Goal: Information Seeking & Learning: Find specific page/section

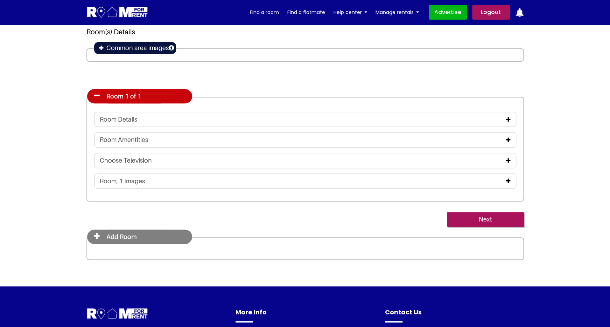
scroll to position [60, 0]
click at [147, 184] on div "Room, 1 Images" at bounding box center [305, 181] width 411 height 8
click at [511, 181] on div "Room, 1 Images" at bounding box center [305, 180] width 422 height 15
click at [509, 181] on icon at bounding box center [508, 181] width 5 height 6
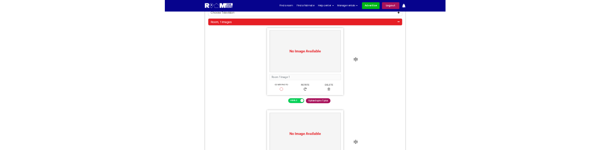
scroll to position [202, 0]
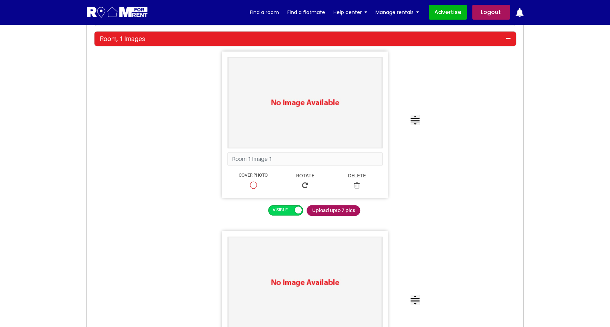
click at [249, 176] on span "Cover Photo" at bounding box center [253, 177] width 29 height 8
click at [251, 182] on input "Cover Photo" at bounding box center [253, 184] width 5 height 5
click at [249, 176] on span "Cover Photo" at bounding box center [253, 177] width 29 height 8
click at [251, 182] on input "Cover Photo" at bounding box center [253, 184] width 5 height 5
radio input "true"
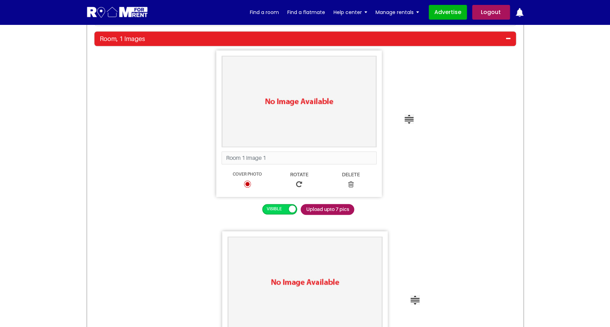
drag, startPoint x: 239, startPoint y: 177, endPoint x: 233, endPoint y: 176, distance: 6.0
click at [233, 176] on div "Cover Photo" at bounding box center [248, 181] width 52 height 22
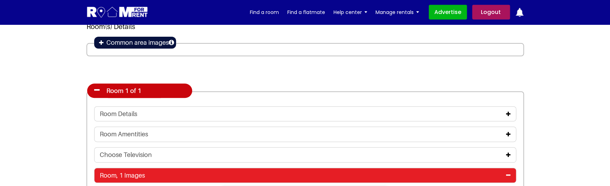
scroll to position [0, 0]
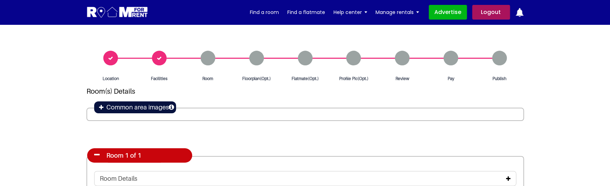
click at [107, 58] on div "Location" at bounding box center [110, 66] width 49 height 31
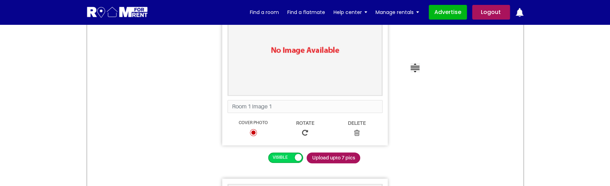
scroll to position [254, 0]
click at [308, 59] on img at bounding box center [305, 50] width 154 height 90
click at [333, 161] on span "Upload upto 7 pics" at bounding box center [334, 157] width 54 height 11
click at [307, 153] on input "Upload upto 7 pics" at bounding box center [307, 152] width 0 height 0
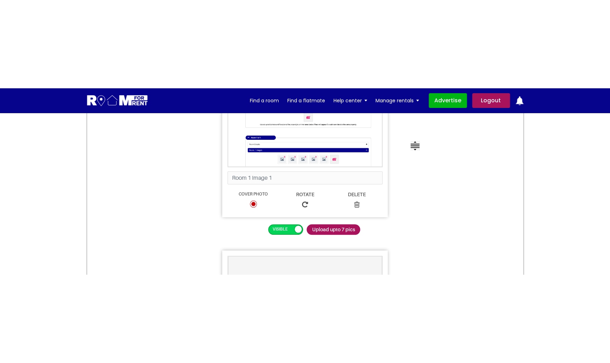
scroll to position [261, 0]
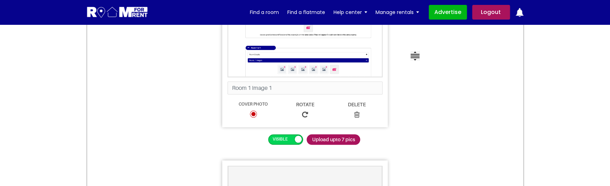
drag, startPoint x: 330, startPoint y: 139, endPoint x: 144, endPoint y: 117, distance: 187.5
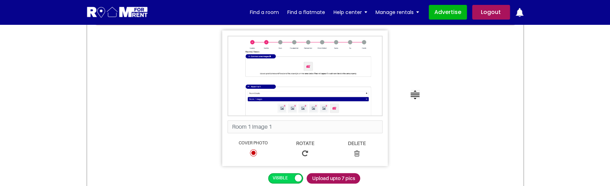
scroll to position [222, 0]
drag, startPoint x: 275, startPoint y: 76, endPoint x: 175, endPoint y: 88, distance: 100.8
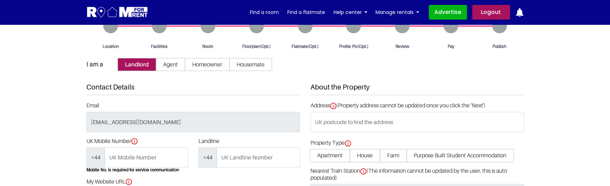
scroll to position [17, 0]
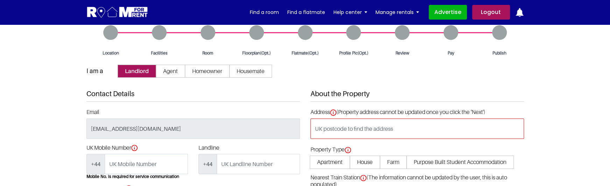
click at [393, 131] on input "text" at bounding box center [417, 129] width 214 height 20
click at [127, 9] on img at bounding box center [117, 12] width 62 height 13
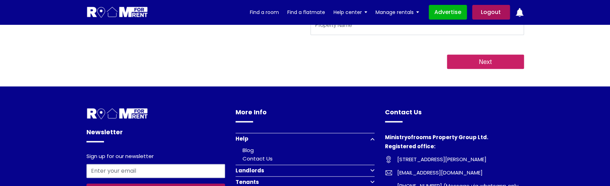
scroll to position [265, 0]
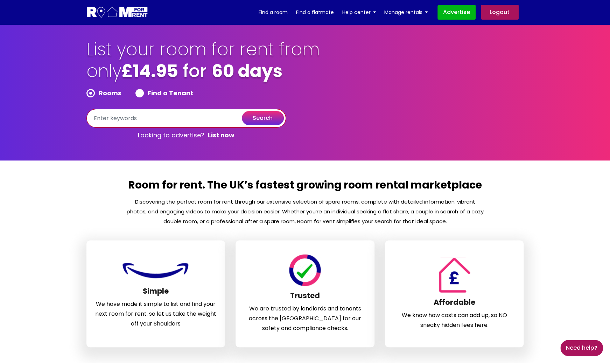
click at [146, 118] on input "text" at bounding box center [186, 118] width 200 height 19
type input "[GEOGRAPHIC_DATA], [GEOGRAPHIC_DATA]"
click at [277, 115] on button "search" at bounding box center [263, 118] width 42 height 14
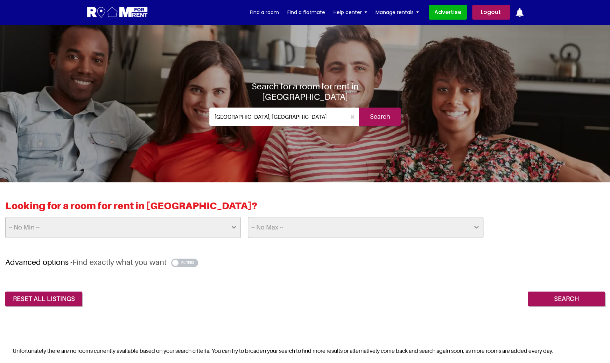
click at [257, 116] on input "[GEOGRAPHIC_DATA], [GEOGRAPHIC_DATA]" at bounding box center [277, 116] width 137 height 18
click at [274, 12] on link "Find a room" at bounding box center [264, 12] width 29 height 11
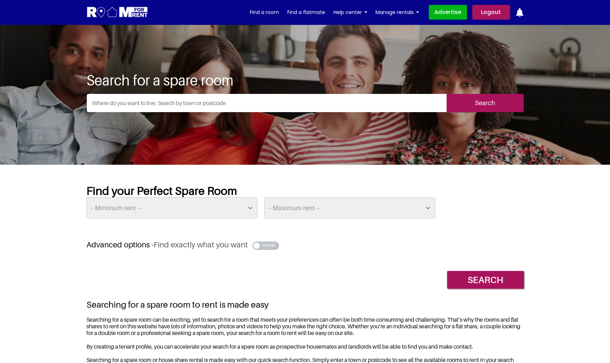
click at [191, 104] on input "text" at bounding box center [267, 103] width 360 height 18
type input "London, UK"
click at [501, 103] on input "Search" at bounding box center [485, 103] width 77 height 18
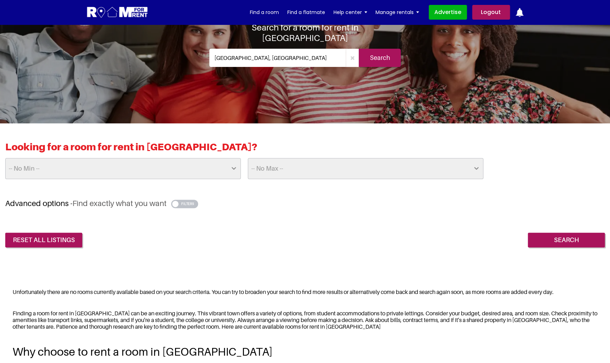
scroll to position [58, 0]
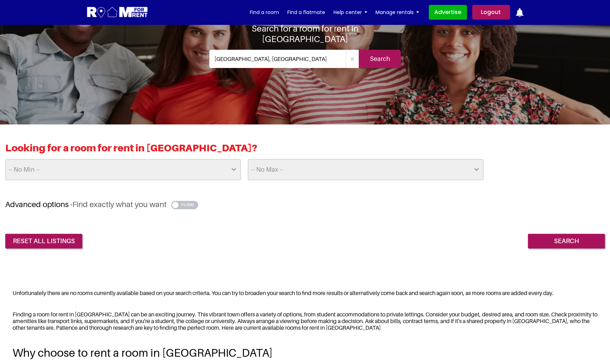
click at [142, 13] on img at bounding box center [117, 12] width 62 height 13
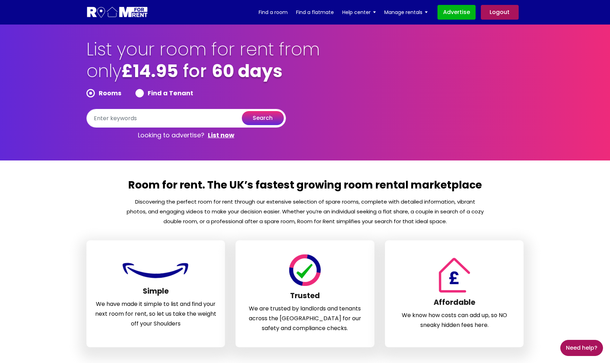
scroll to position [356, 0]
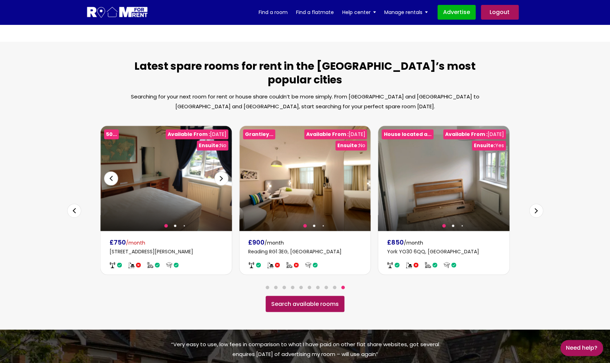
click at [183, 172] on img at bounding box center [165, 178] width 131 height 105
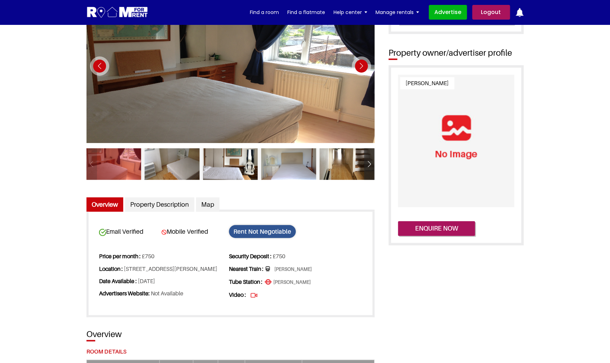
scroll to position [93, 0]
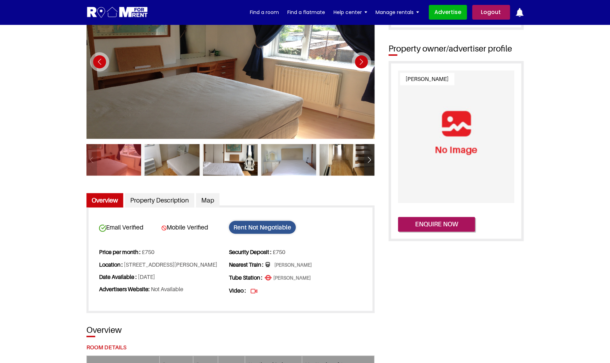
drag, startPoint x: 208, startPoint y: 265, endPoint x: 110, endPoint y: 272, distance: 98.3
click at [110, 271] on li "Location : [STREET_ADDRESS][PERSON_NAME]" at bounding box center [163, 264] width 129 height 12
copy li "CR7 8NP"
